Goal: Transaction & Acquisition: Purchase product/service

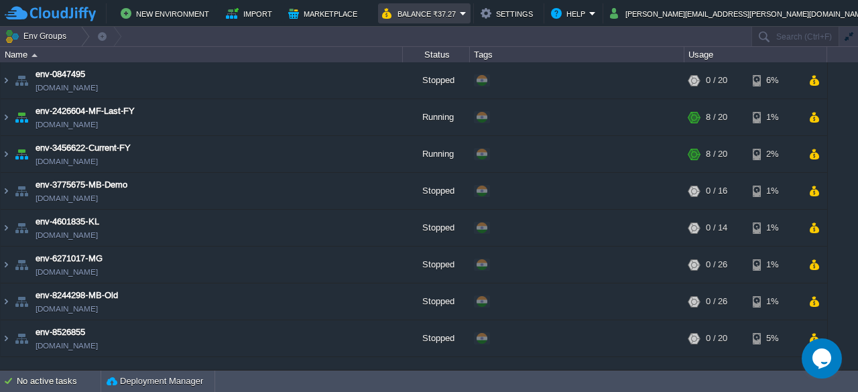
click at [460, 13] on button "Balance ₹37.27" at bounding box center [421, 13] width 78 height 16
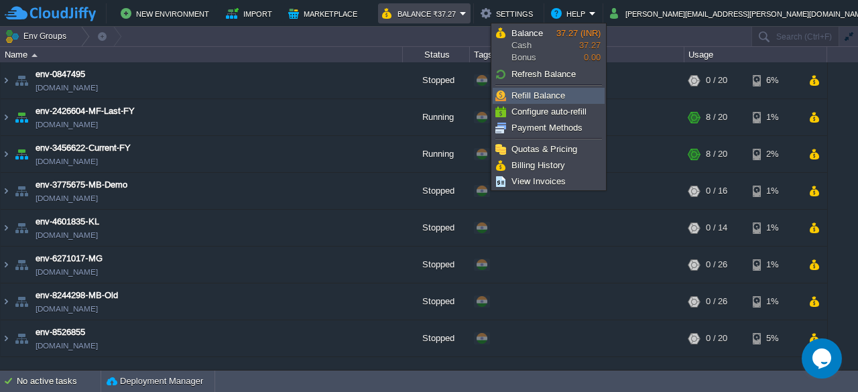
click at [541, 89] on link "Refill Balance" at bounding box center [548, 96] width 111 height 15
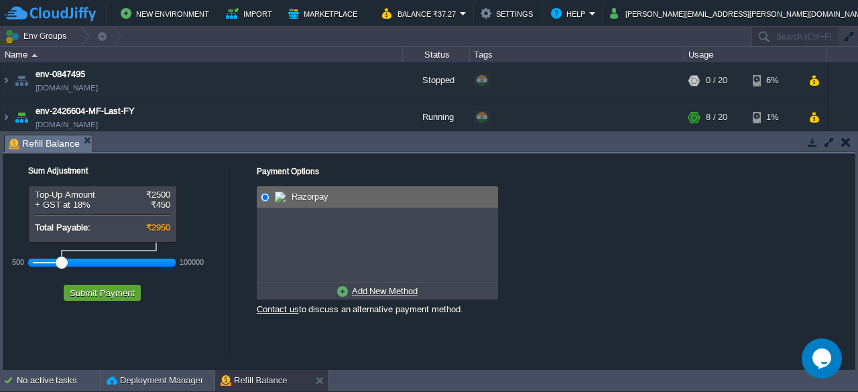
click at [347, 293] on link "Add New Method" at bounding box center [377, 291] width 87 height 17
radio input "true"
click at [268, 194] on input "radio" at bounding box center [265, 197] width 9 height 9
click at [40, 259] on div at bounding box center [102, 263] width 139 height 12
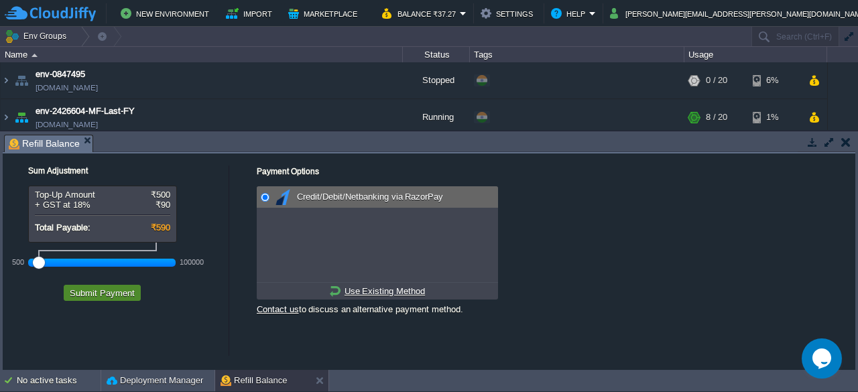
click at [101, 293] on button "Submit Payment" at bounding box center [102, 293] width 73 height 12
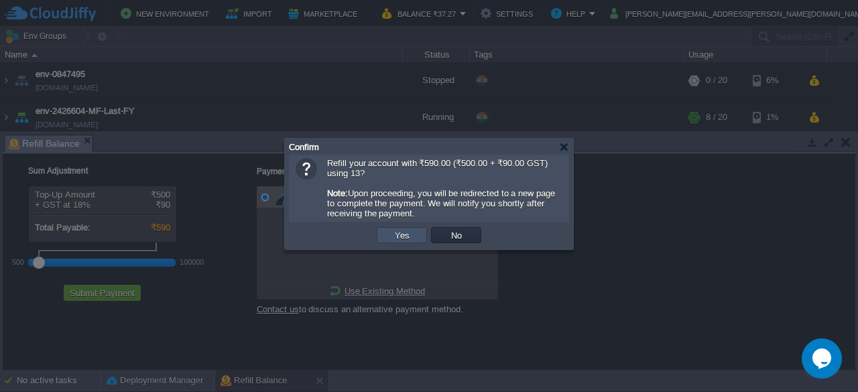
click at [404, 239] on button "Yes" at bounding box center [402, 235] width 23 height 12
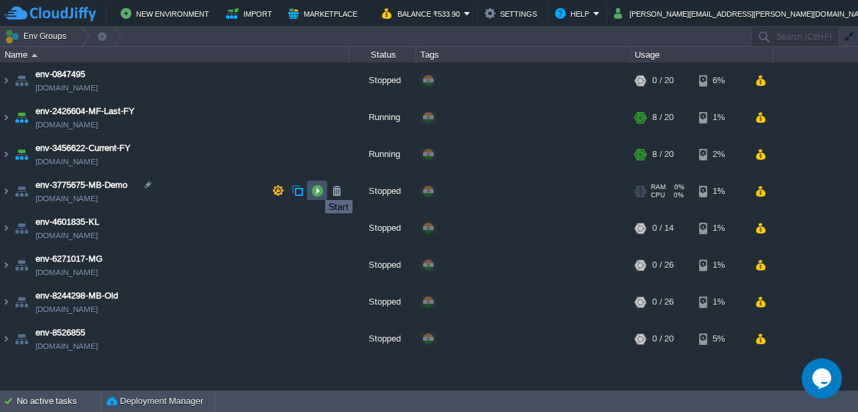
click at [315, 188] on button "button" at bounding box center [317, 190] width 12 height 12
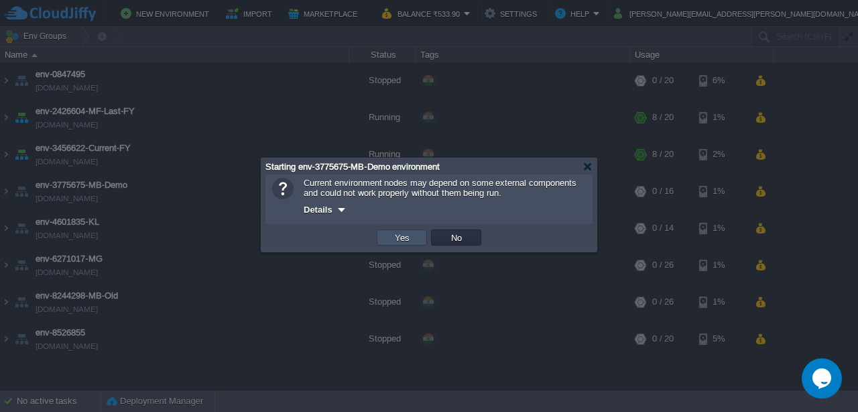
click at [393, 242] on button "Yes" at bounding box center [402, 237] width 23 height 12
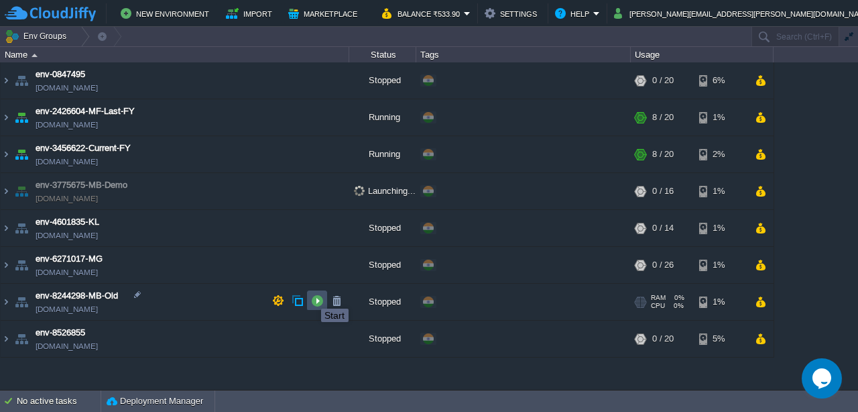
click at [311, 296] on button "button" at bounding box center [317, 300] width 12 height 12
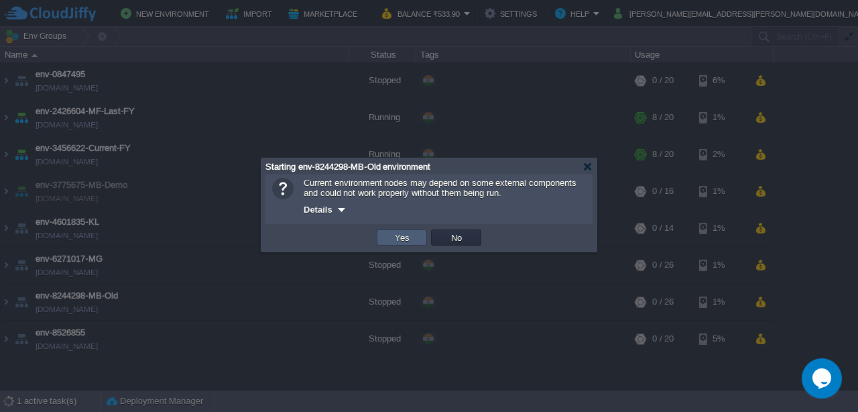
click at [398, 243] on button "Yes" at bounding box center [402, 237] width 23 height 12
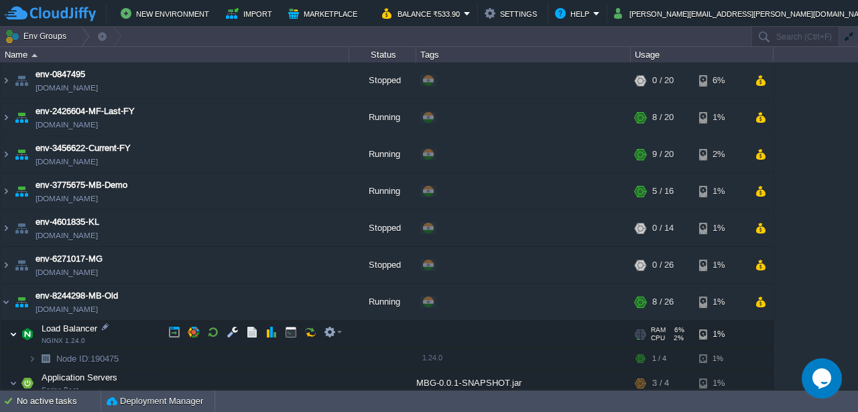
click at [13, 336] on img at bounding box center [13, 333] width 8 height 27
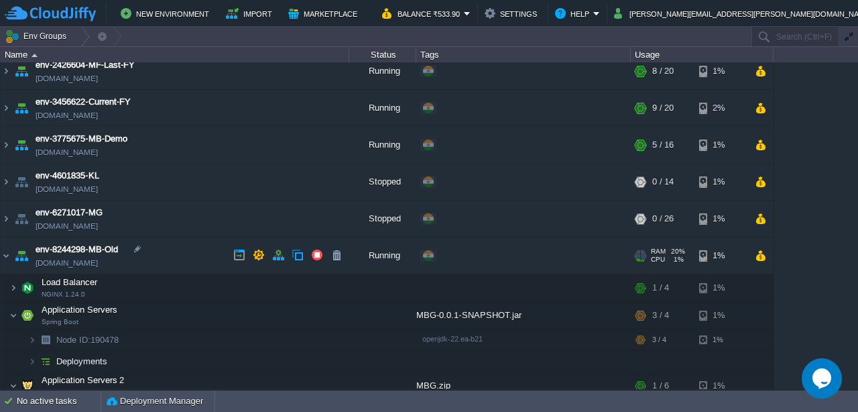
scroll to position [67, 0]
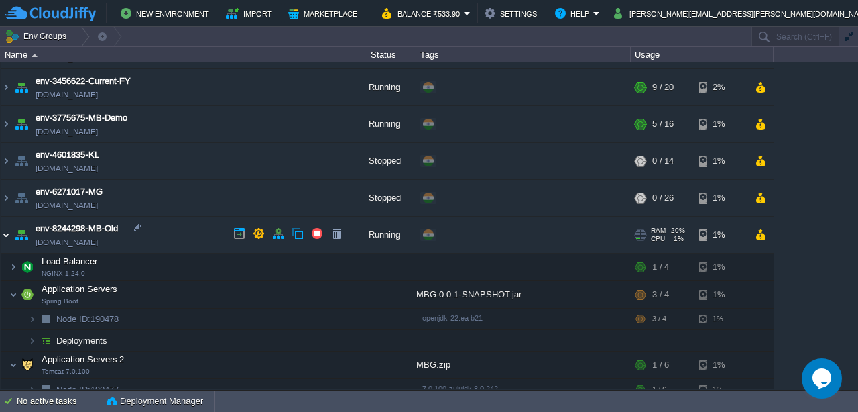
click at [10, 233] on img at bounding box center [6, 235] width 11 height 36
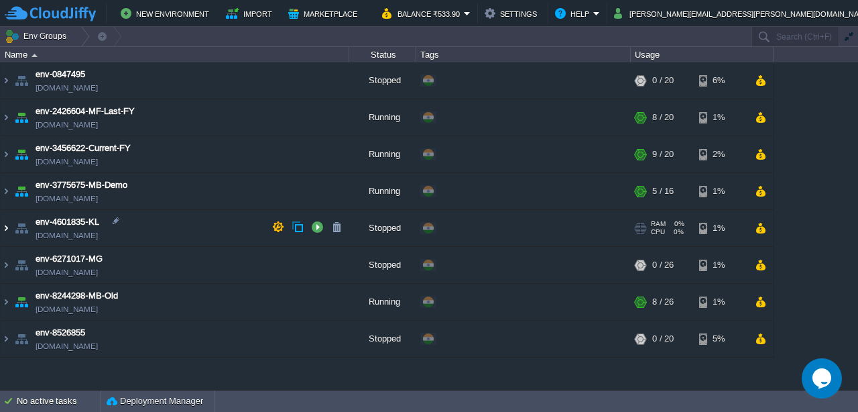
scroll to position [0, 0]
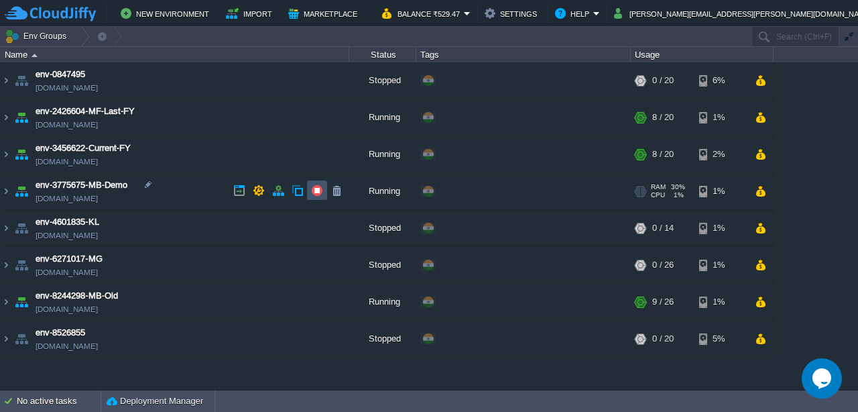
click at [315, 190] on button "button" at bounding box center [317, 190] width 12 height 12
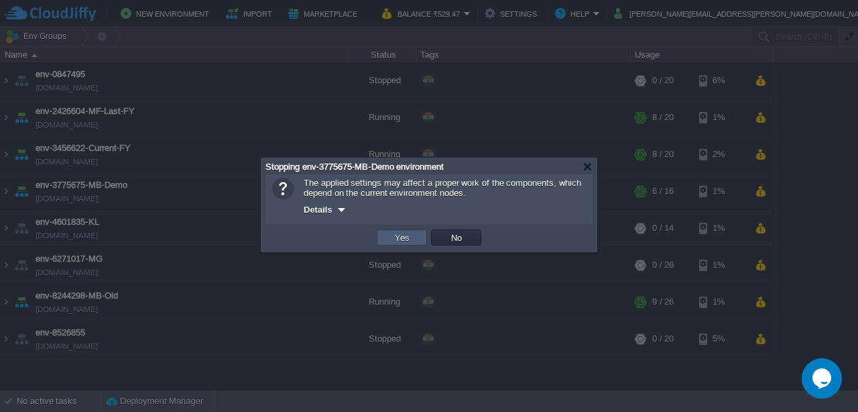
click at [392, 237] on button "Yes" at bounding box center [402, 237] width 23 height 12
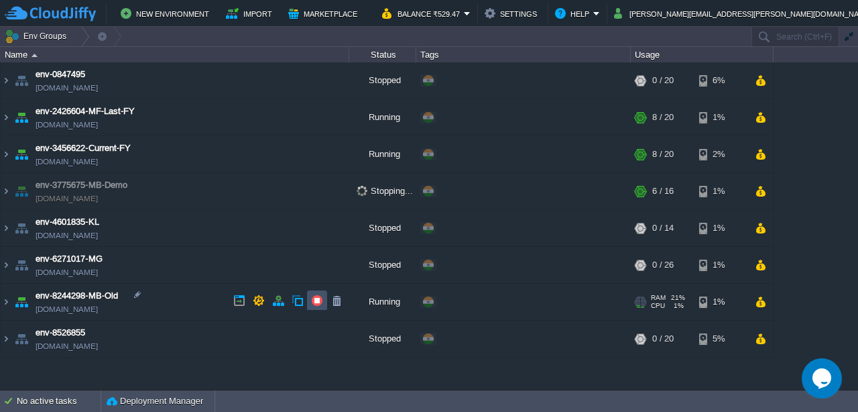
click at [313, 299] on button "button" at bounding box center [317, 300] width 12 height 12
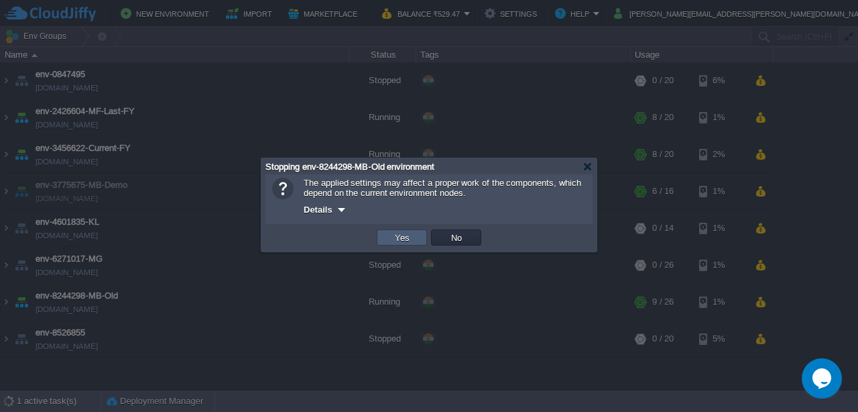
click at [389, 240] on td "Yes" at bounding box center [402, 237] width 50 height 16
